Goal: Task Accomplishment & Management: Manage account settings

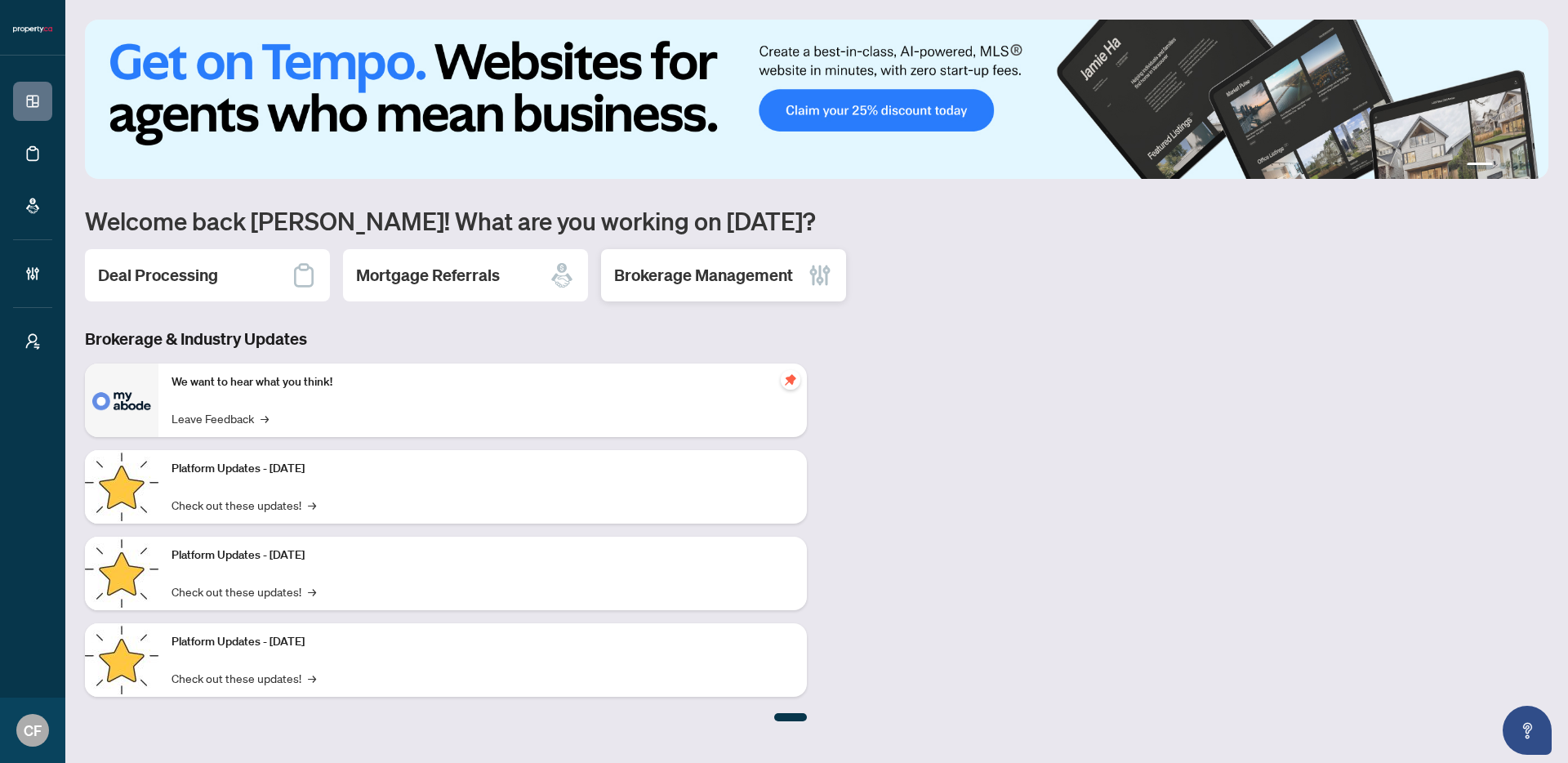
click at [718, 293] on div "Brokerage Management" at bounding box center [723, 276] width 245 height 52
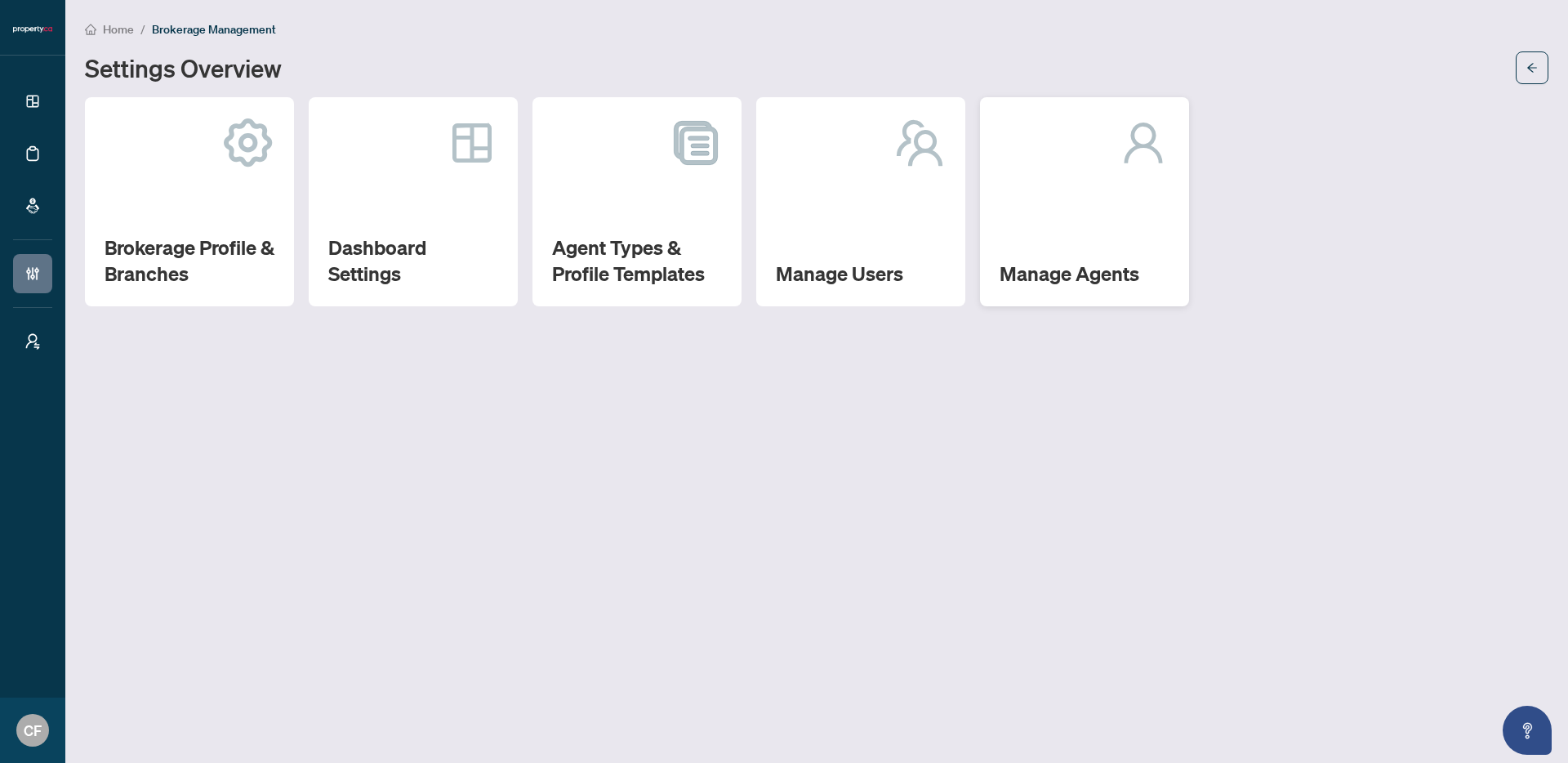
click at [1045, 267] on h2 "Manage Agents" at bounding box center [1085, 274] width 170 height 26
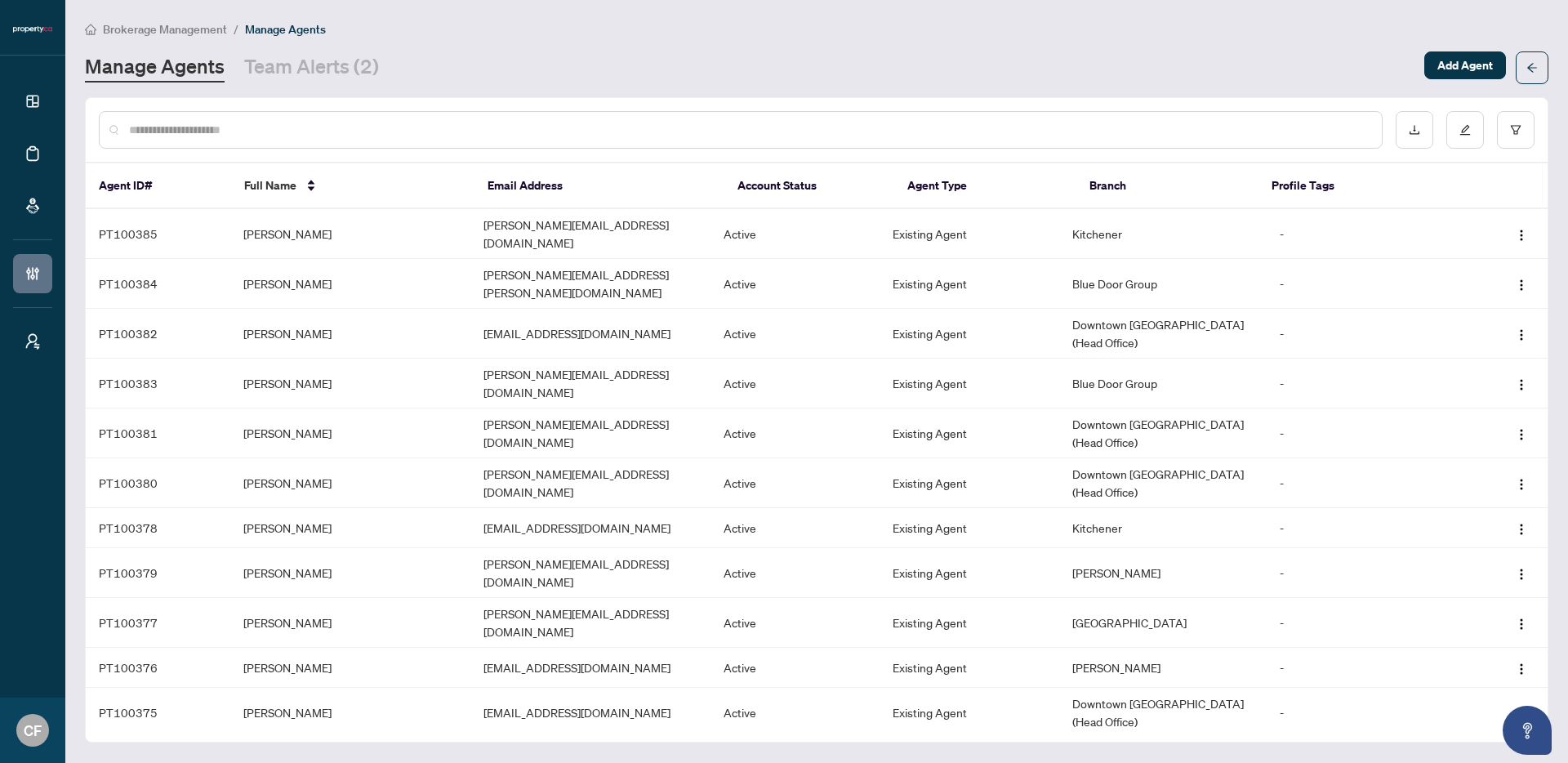
click at [464, 134] on input "text" at bounding box center [748, 129] width 1240 height 18
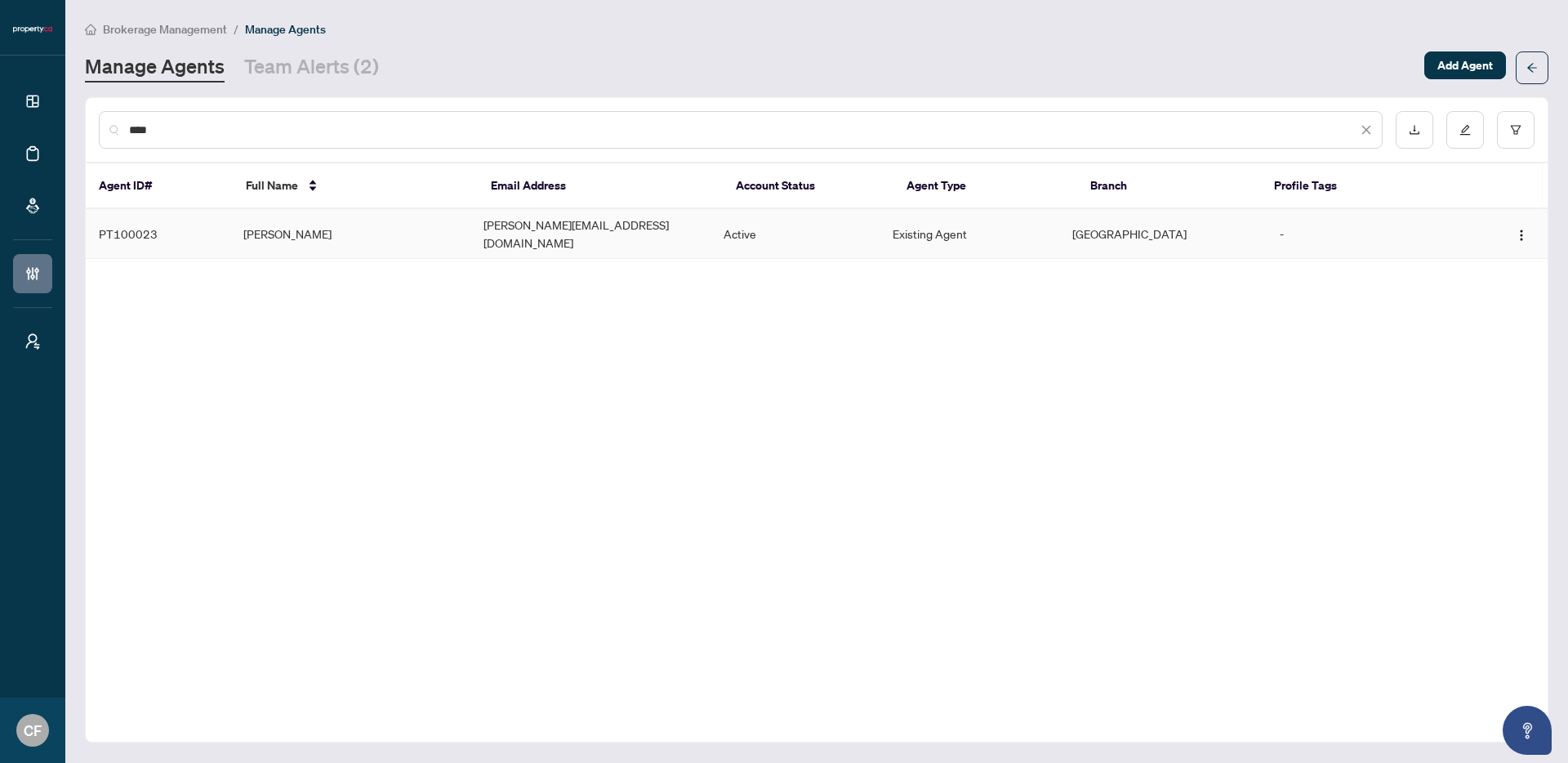
type input "****"
click at [581, 239] on td "[PERSON_NAME][EMAIL_ADDRESS][DOMAIN_NAME]" at bounding box center [591, 234] width 240 height 50
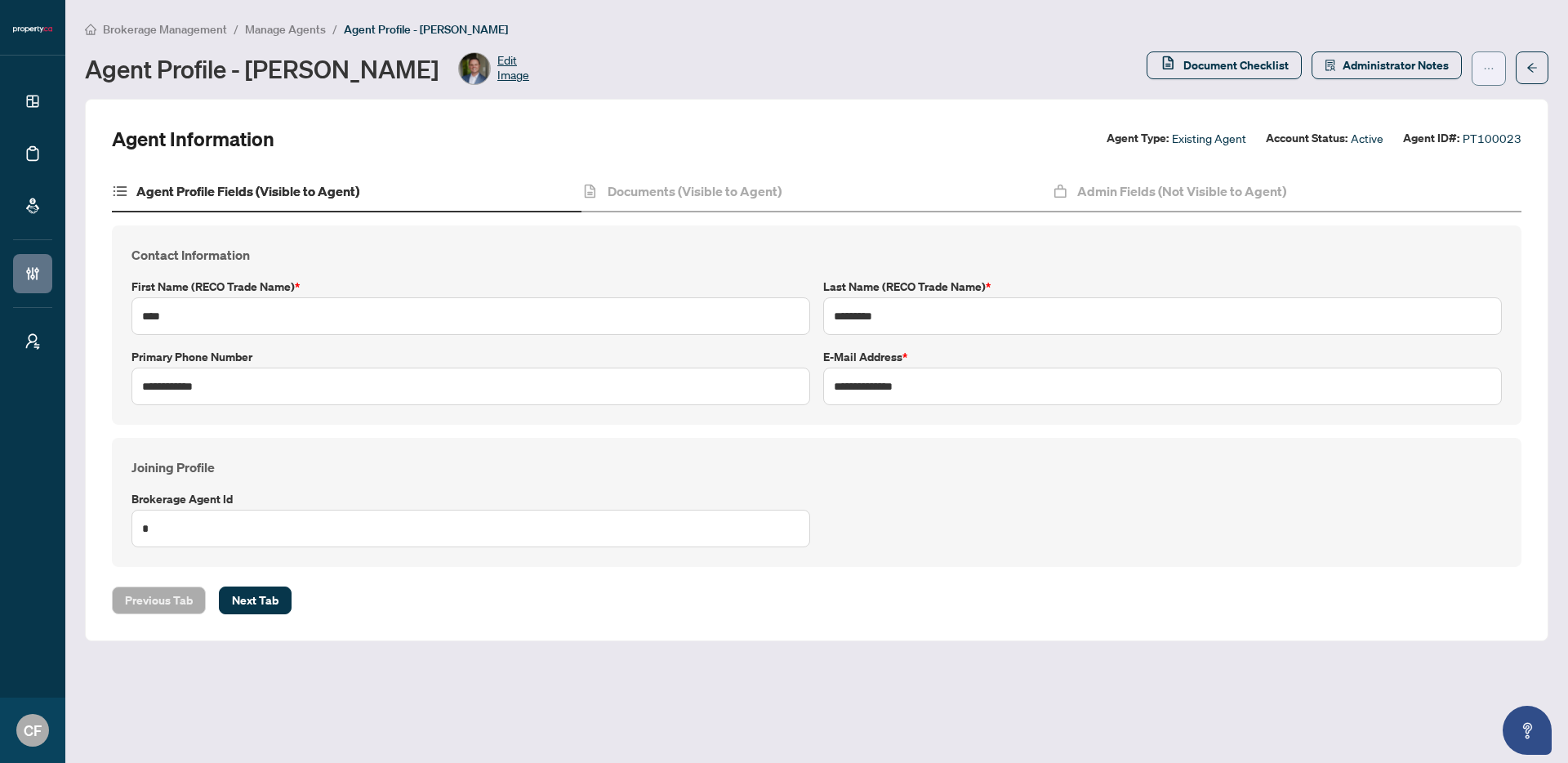
click at [1045, 70] on icon "ellipsis" at bounding box center [1489, 68] width 11 height 11
click at [1045, 124] on span "Reset Password" at bounding box center [1437, 130] width 112 height 18
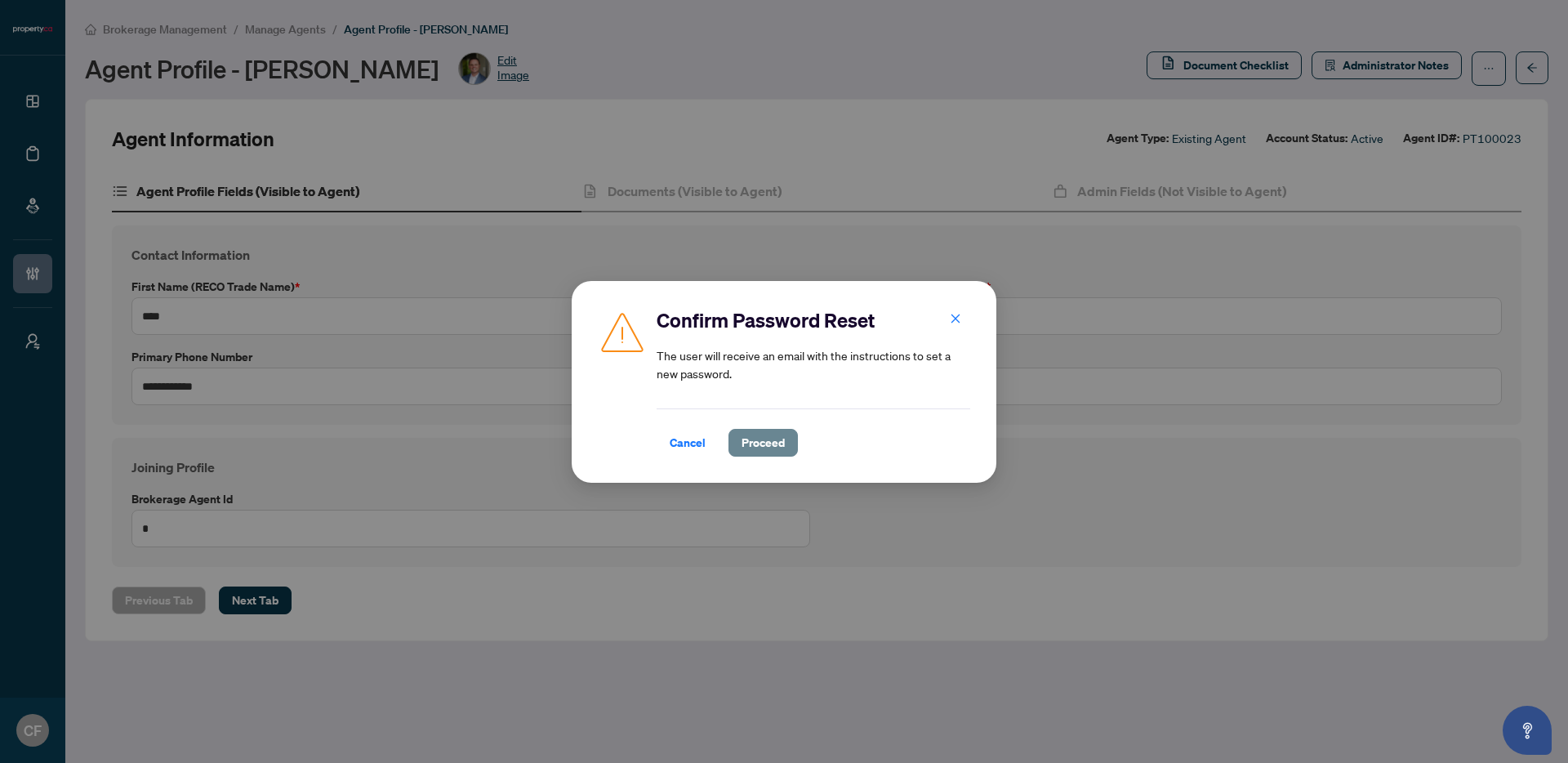
click at [778, 444] on span "Proceed" at bounding box center [763, 443] width 43 height 26
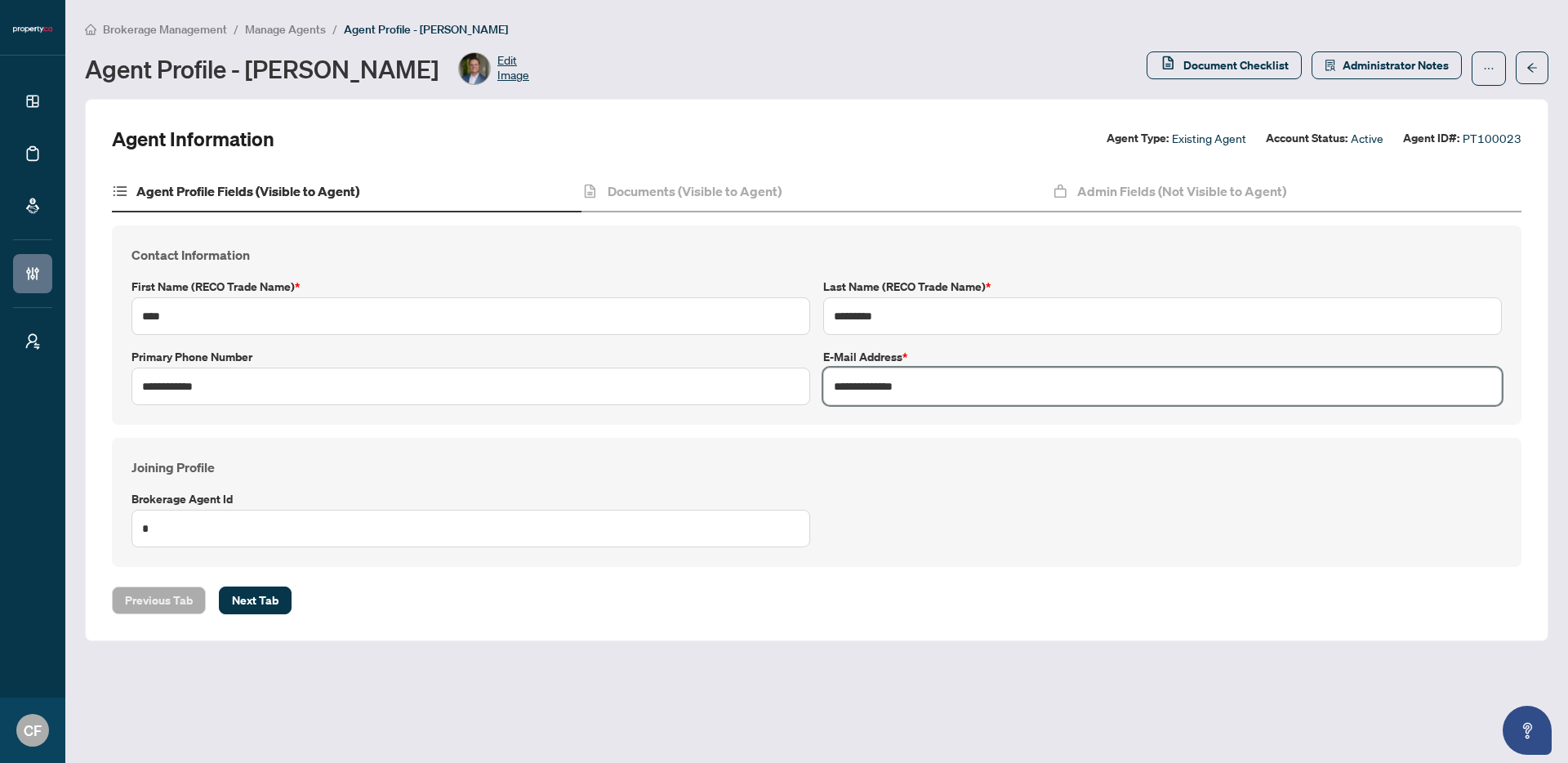
click at [919, 385] on input "**********" at bounding box center [1162, 386] width 678 height 37
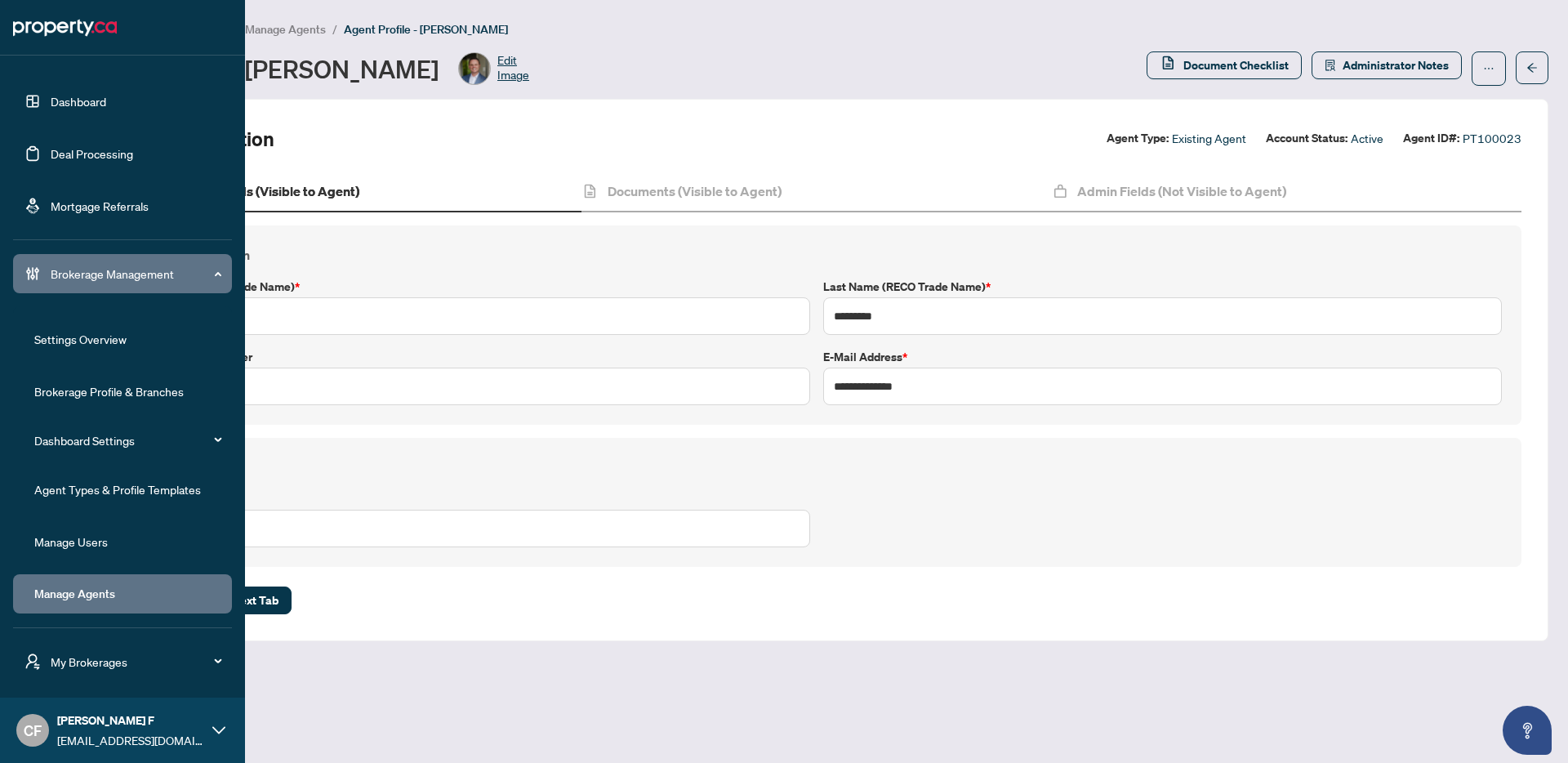
click at [95, 491] on span "My Brokerages" at bounding box center [135, 661] width 170 height 18
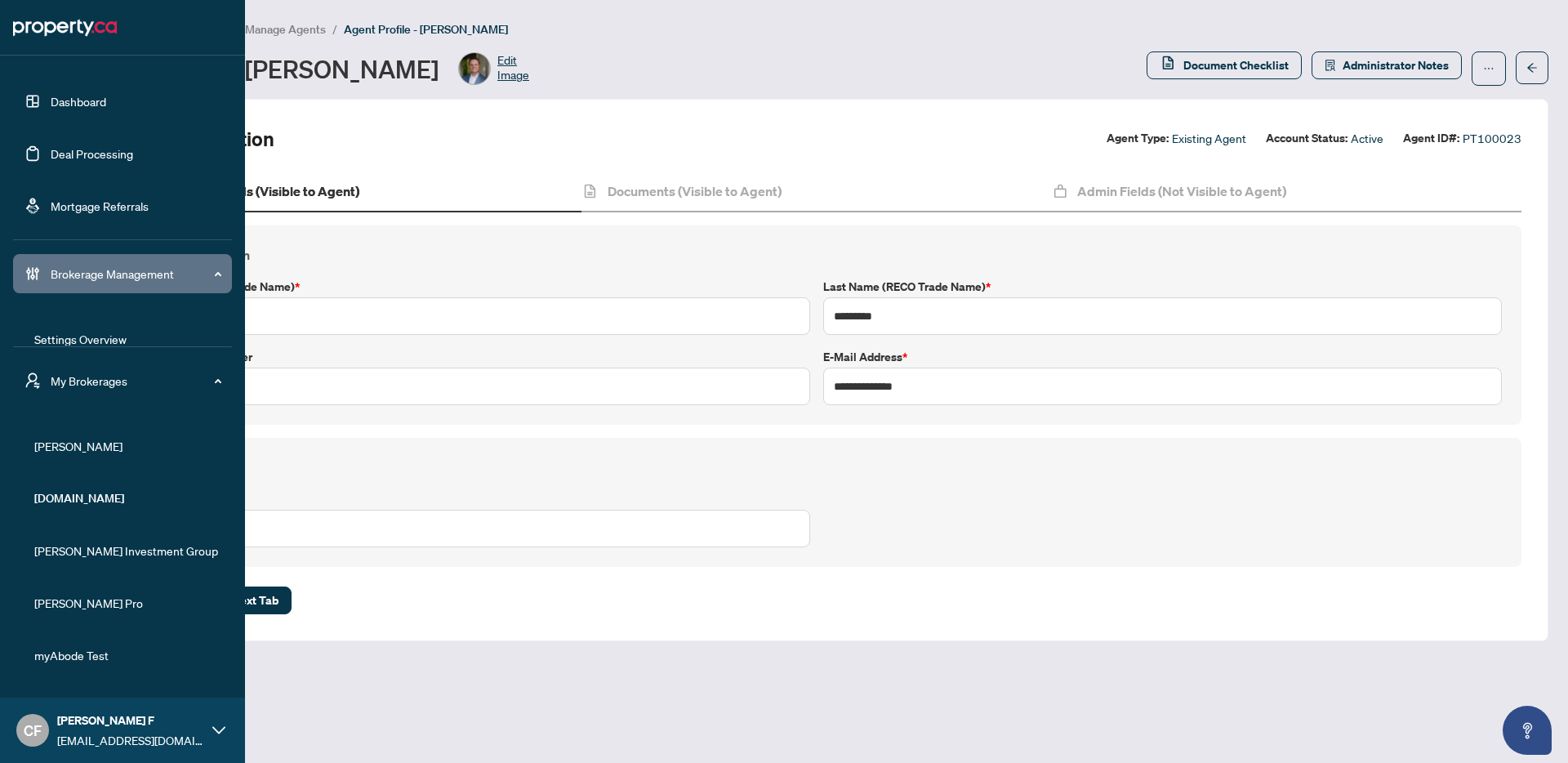
click at [68, 431] on li "[PERSON_NAME]" at bounding box center [122, 446] width 219 height 39
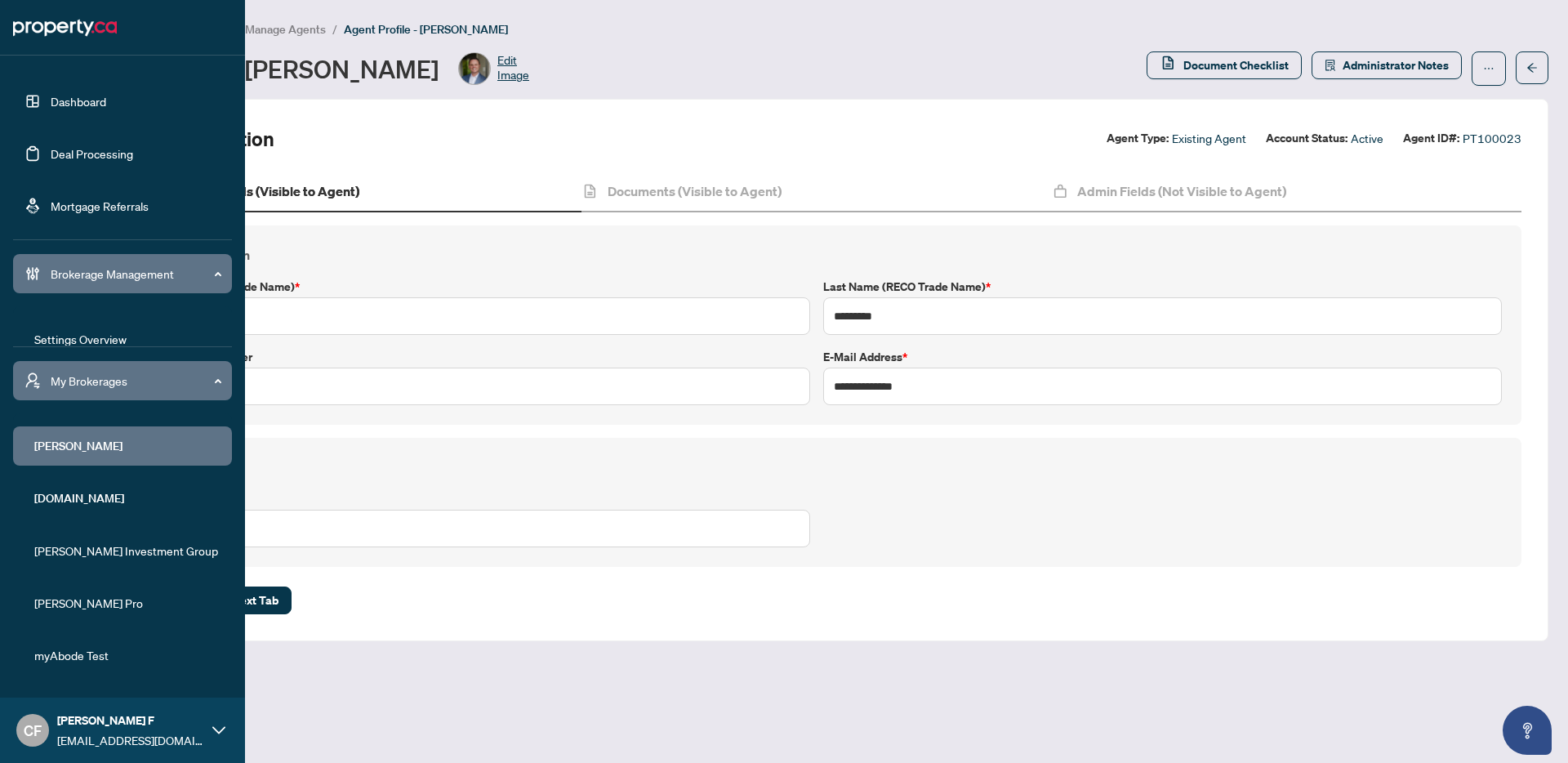
click at [87, 104] on link "Dashboard" at bounding box center [78, 102] width 55 height 15
